Goal: Communication & Community: Answer question/provide support

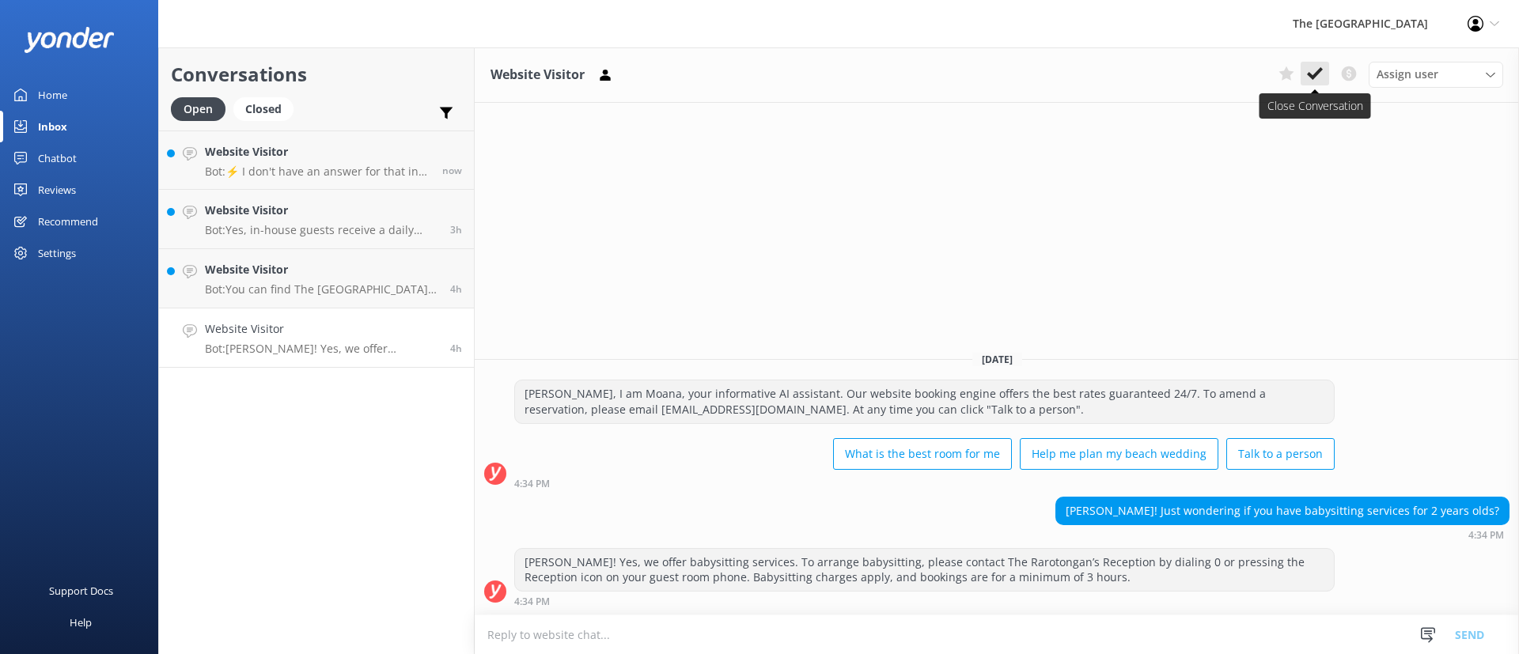
click at [1312, 66] on icon at bounding box center [1315, 74] width 16 height 16
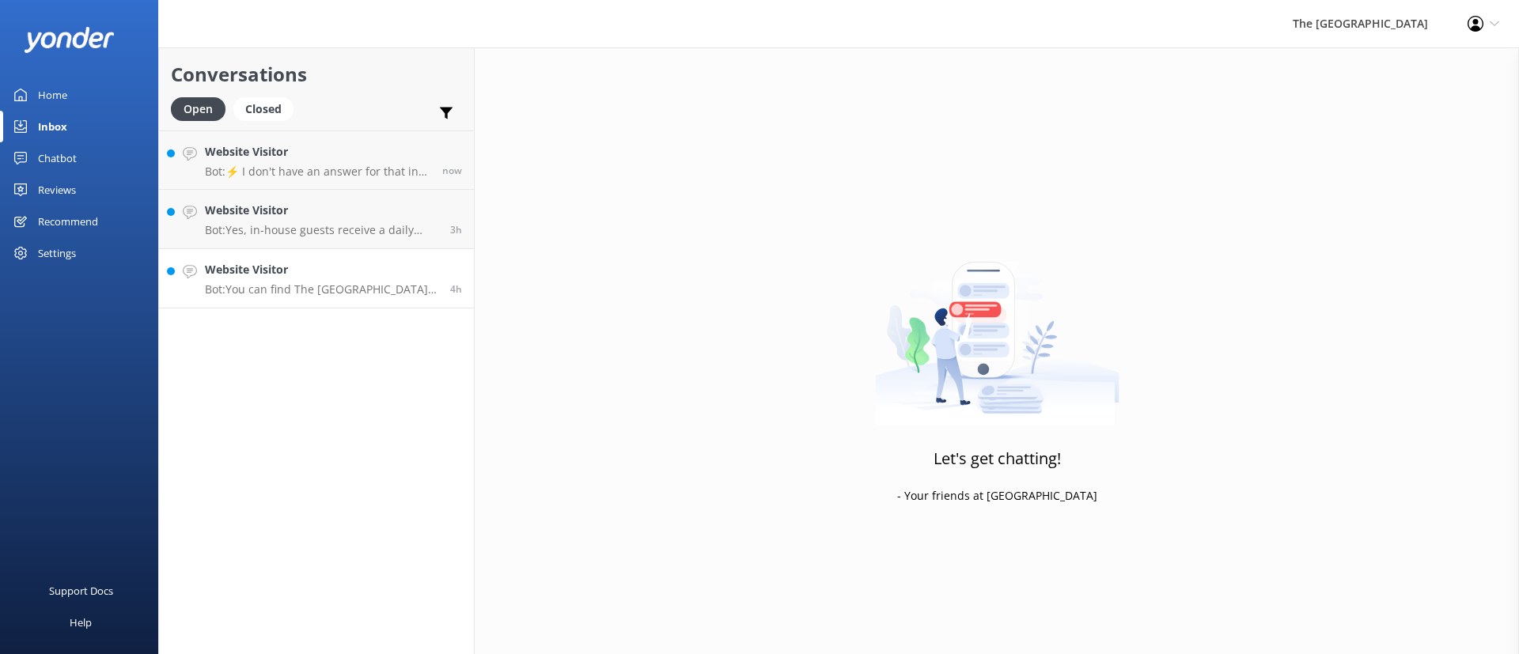
click at [362, 302] on link "Website Visitor Bot: You can find The [GEOGRAPHIC_DATA] at [GEOGRAPHIC_DATA], […" at bounding box center [316, 278] width 315 height 59
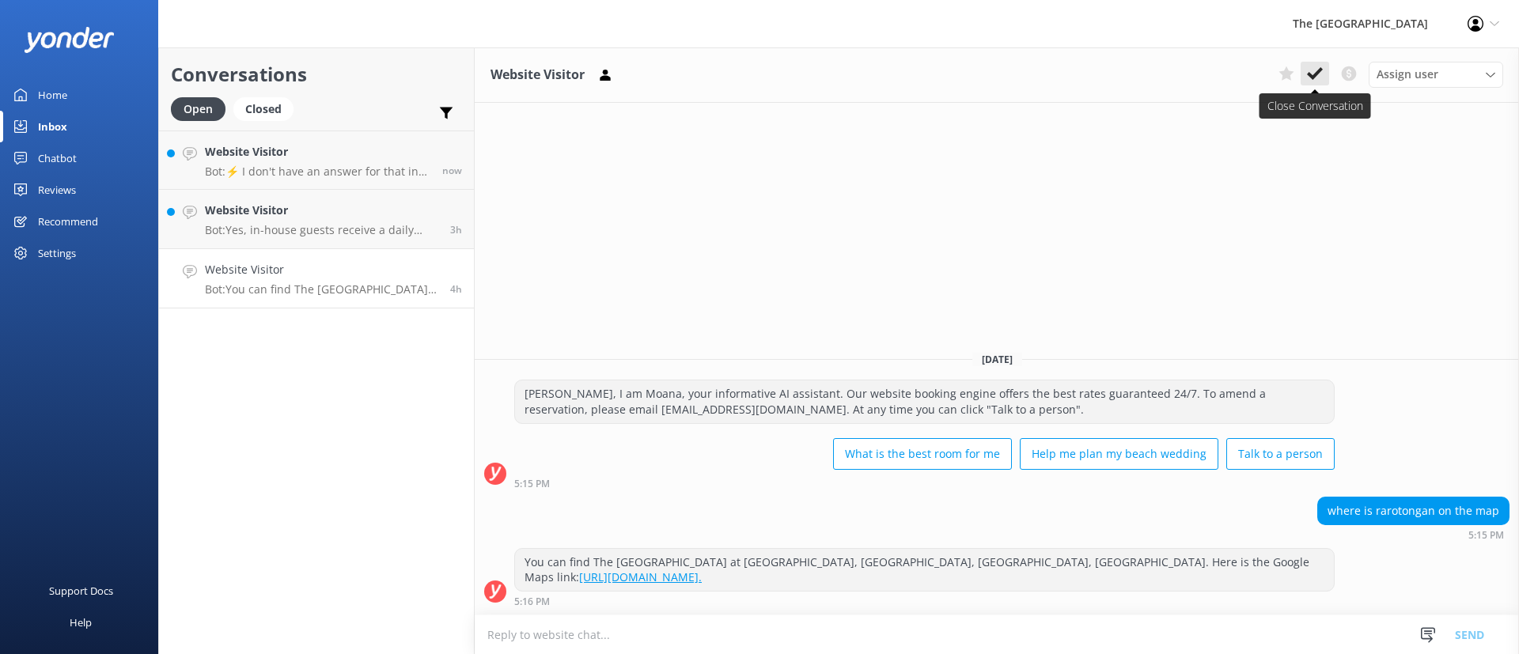
click at [1317, 66] on icon at bounding box center [1315, 74] width 16 height 16
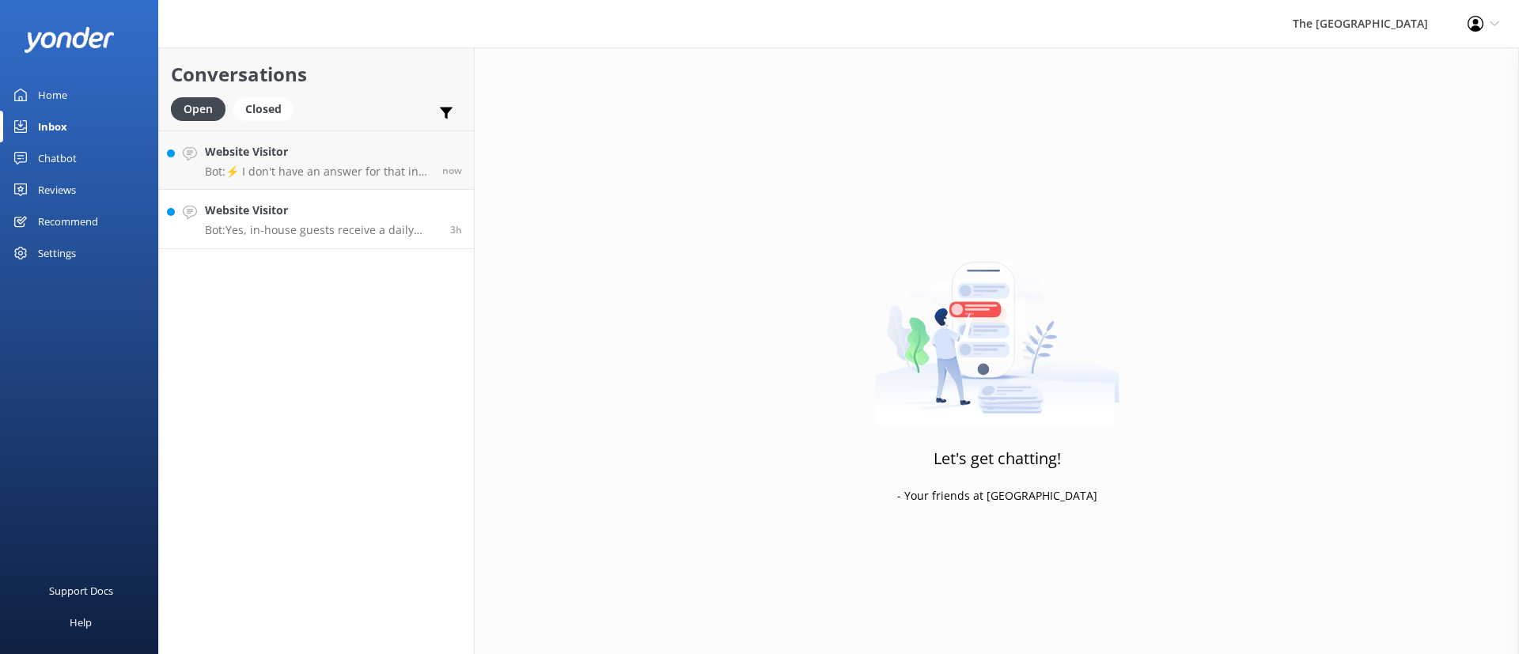
click at [302, 232] on p "Bot: Yes, in-house guests receive a daily activities schedule, which is deliver…" at bounding box center [321, 230] width 233 height 14
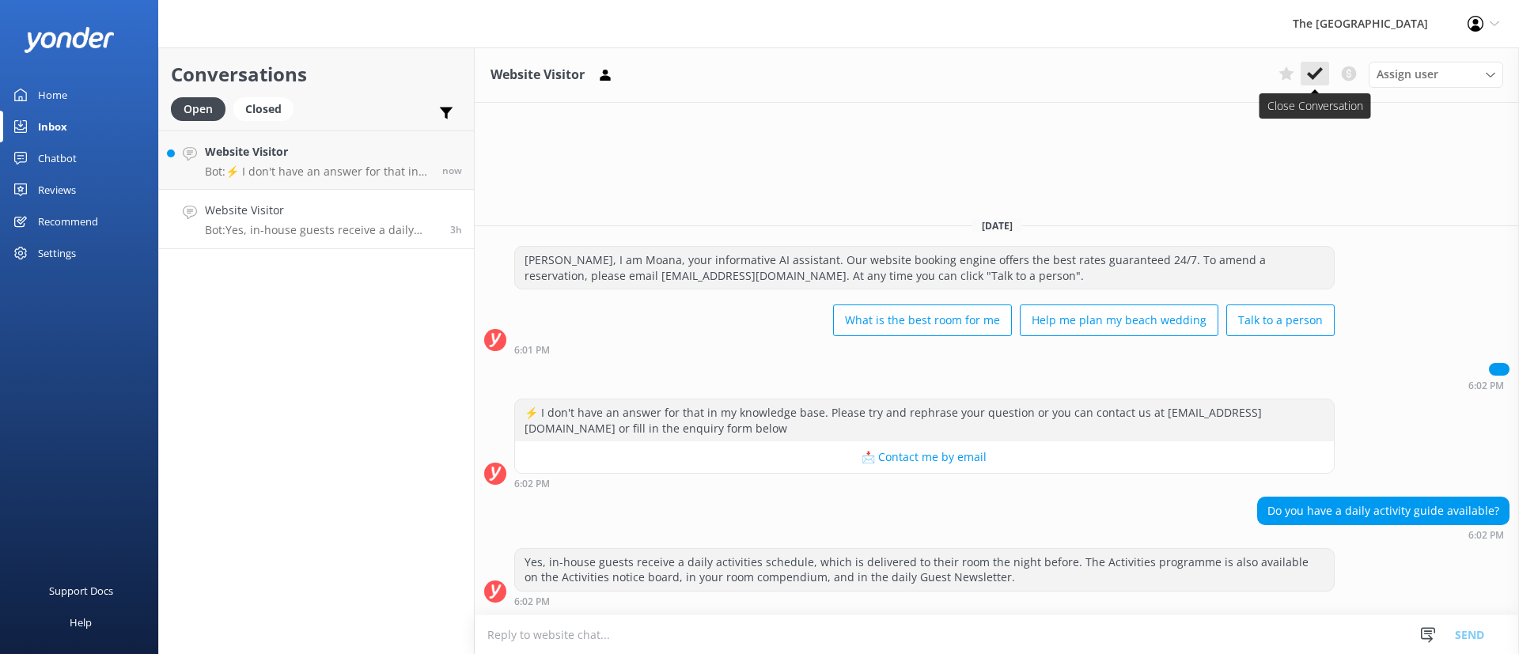
click at [1318, 64] on button at bounding box center [1315, 74] width 28 height 24
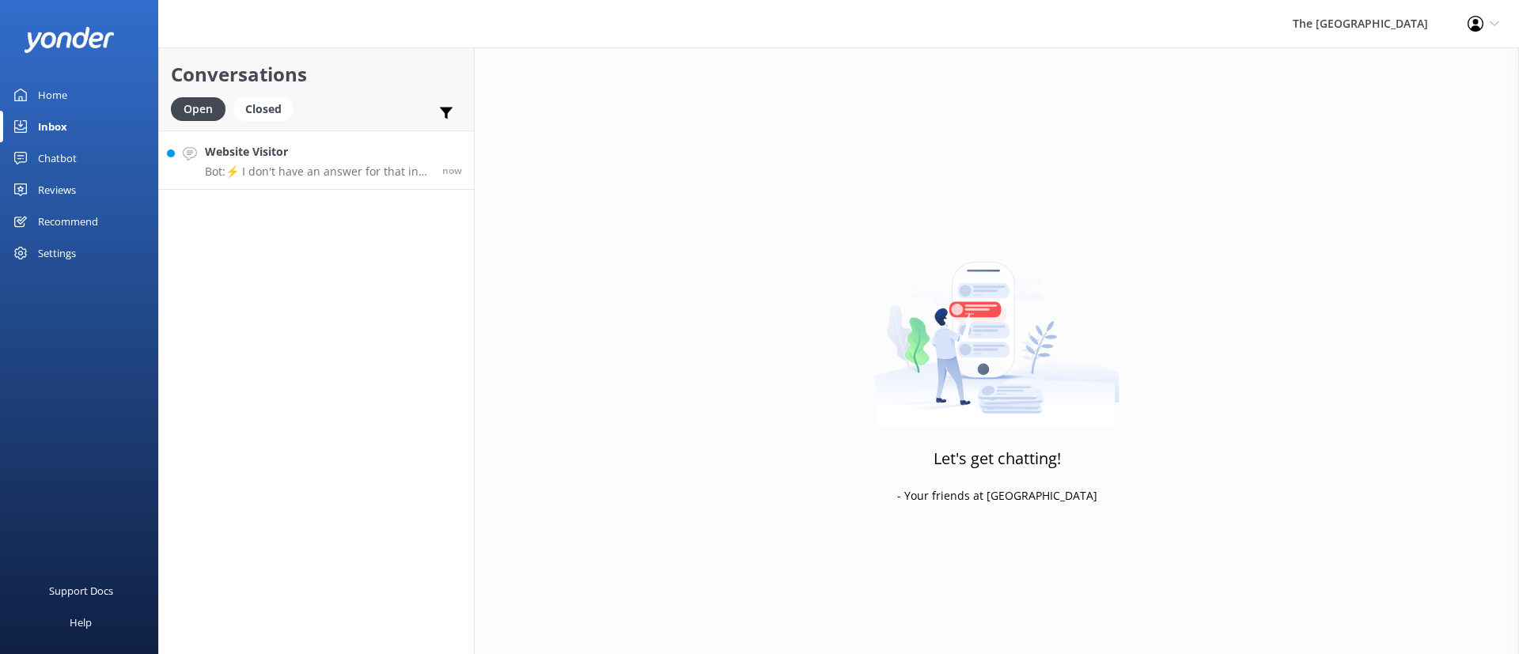
click at [263, 146] on h4 "Website Visitor" at bounding box center [317, 151] width 225 height 17
